Goal: Information Seeking & Learning: Find specific fact

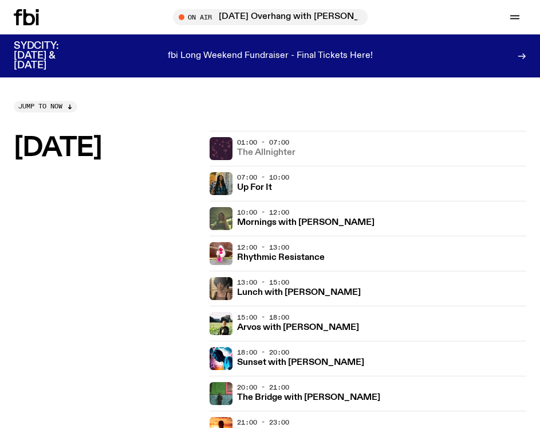
click at [283, 157] on h3 "The Allnighter" at bounding box center [266, 152] width 58 height 9
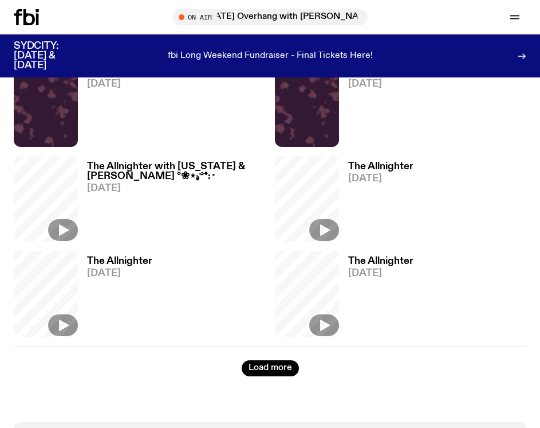
scroll to position [841, 0]
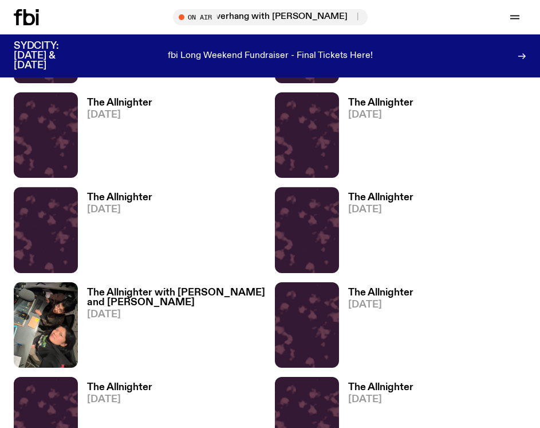
click at [175, 307] on h3 "The Allnighter with [PERSON_NAME] and [PERSON_NAME]" at bounding box center [176, 297] width 179 height 19
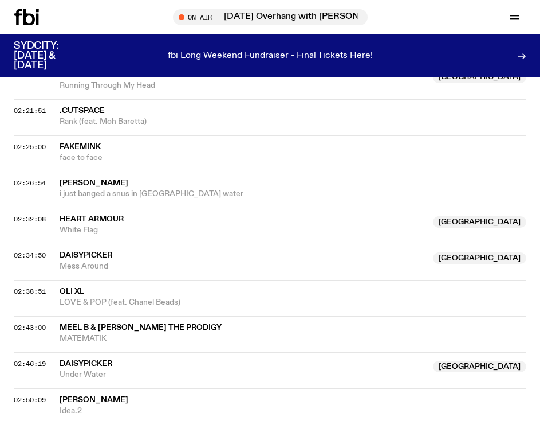
scroll to position [1681, 0]
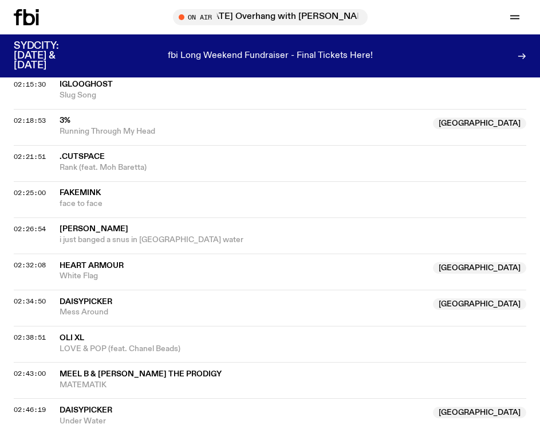
click at [93, 233] on span "[PERSON_NAME]" at bounding box center [94, 229] width 69 height 8
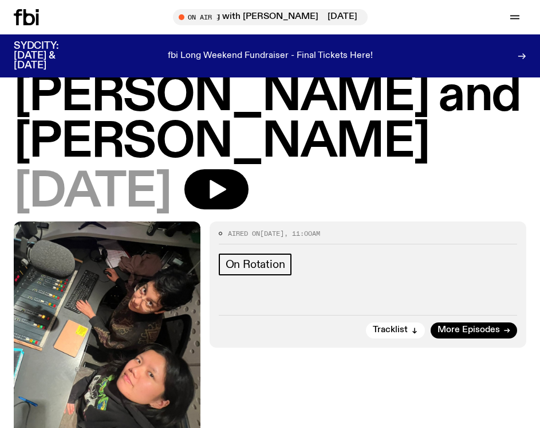
scroll to position [0, 0]
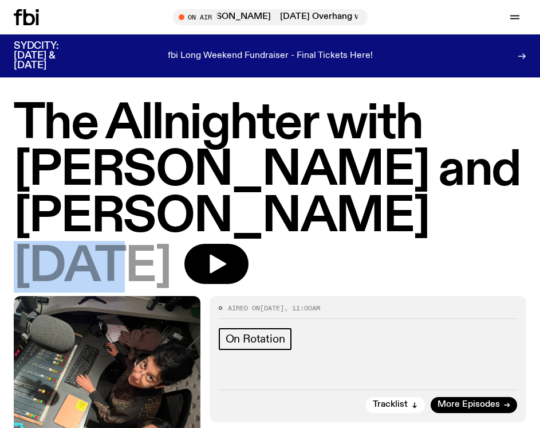
drag, startPoint x: 28, startPoint y: 217, endPoint x: 127, endPoint y: 220, distance: 99.2
click at [127, 244] on span "[DATE]" at bounding box center [92, 267] width 157 height 46
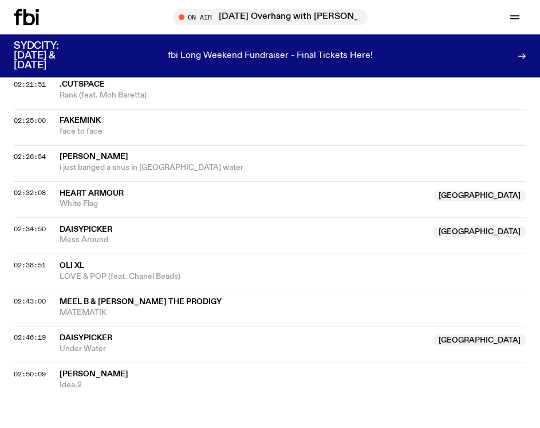
scroll to position [1758, 0]
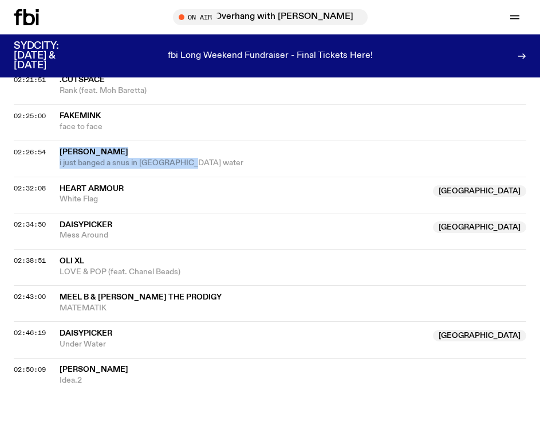
drag, startPoint x: 59, startPoint y: 185, endPoint x: 225, endPoint y: 201, distance: 166.4
click at [225, 177] on div "02:26:54 [PERSON_NAME] i just banged a snus in [GEOGRAPHIC_DATA] water" at bounding box center [270, 158] width 513 height 36
copy div "[PERSON_NAME] i just banged a snus in [GEOGRAPHIC_DATA] water"
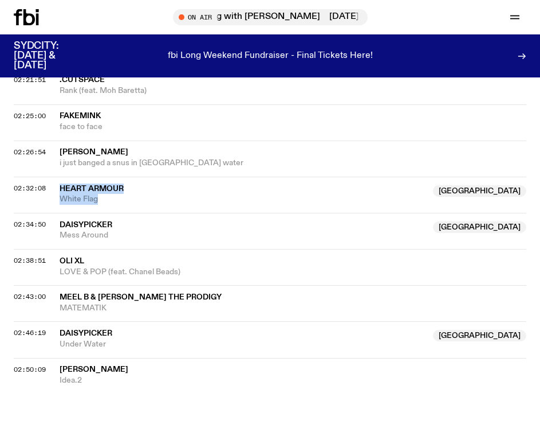
drag, startPoint x: 150, startPoint y: 234, endPoint x: 57, endPoint y: 228, distance: 92.5
click at [57, 213] on div "02:32:08 Heart Armour [GEOGRAPHIC_DATA] White Flag [GEOGRAPHIC_DATA]" at bounding box center [270, 195] width 513 height 36
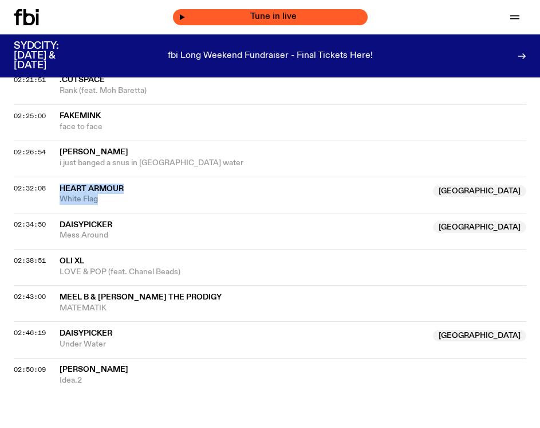
copy div "Heart Armour NSW White Flag"
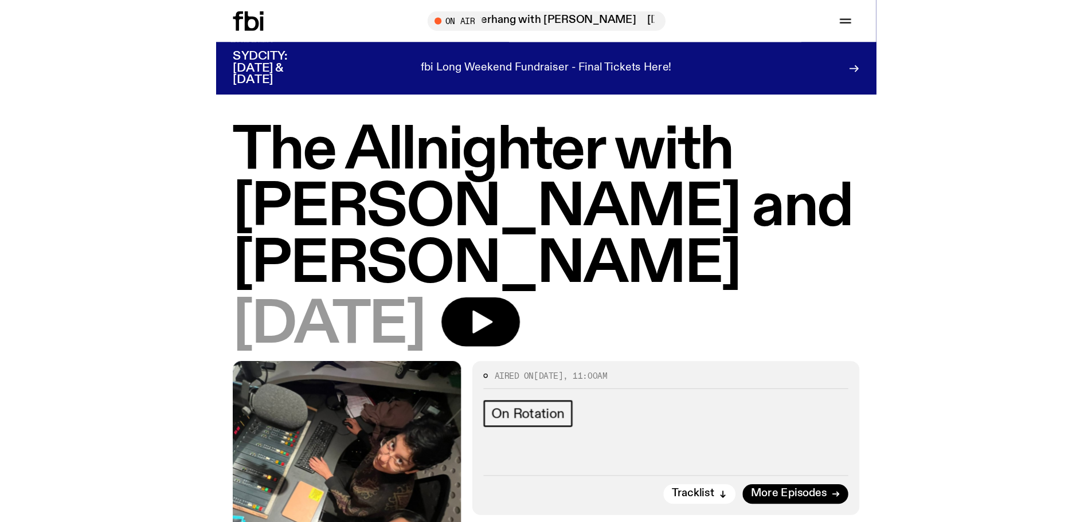
scroll to position [305, 0]
